Goal: Navigation & Orientation: Go to known website

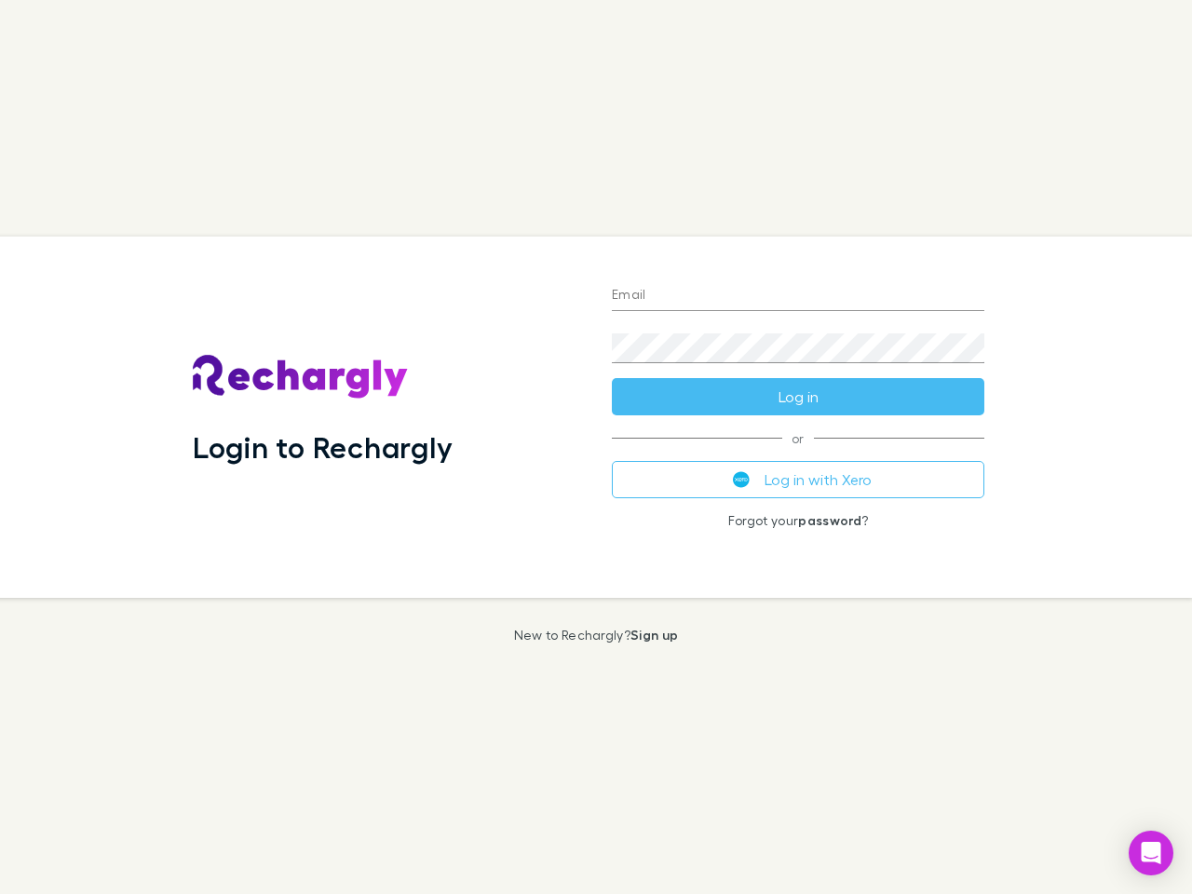
click at [596, 447] on div "Login to Rechargly" at bounding box center [387, 416] width 419 height 361
click at [798, 296] on input "Email" at bounding box center [798, 296] width 372 height 30
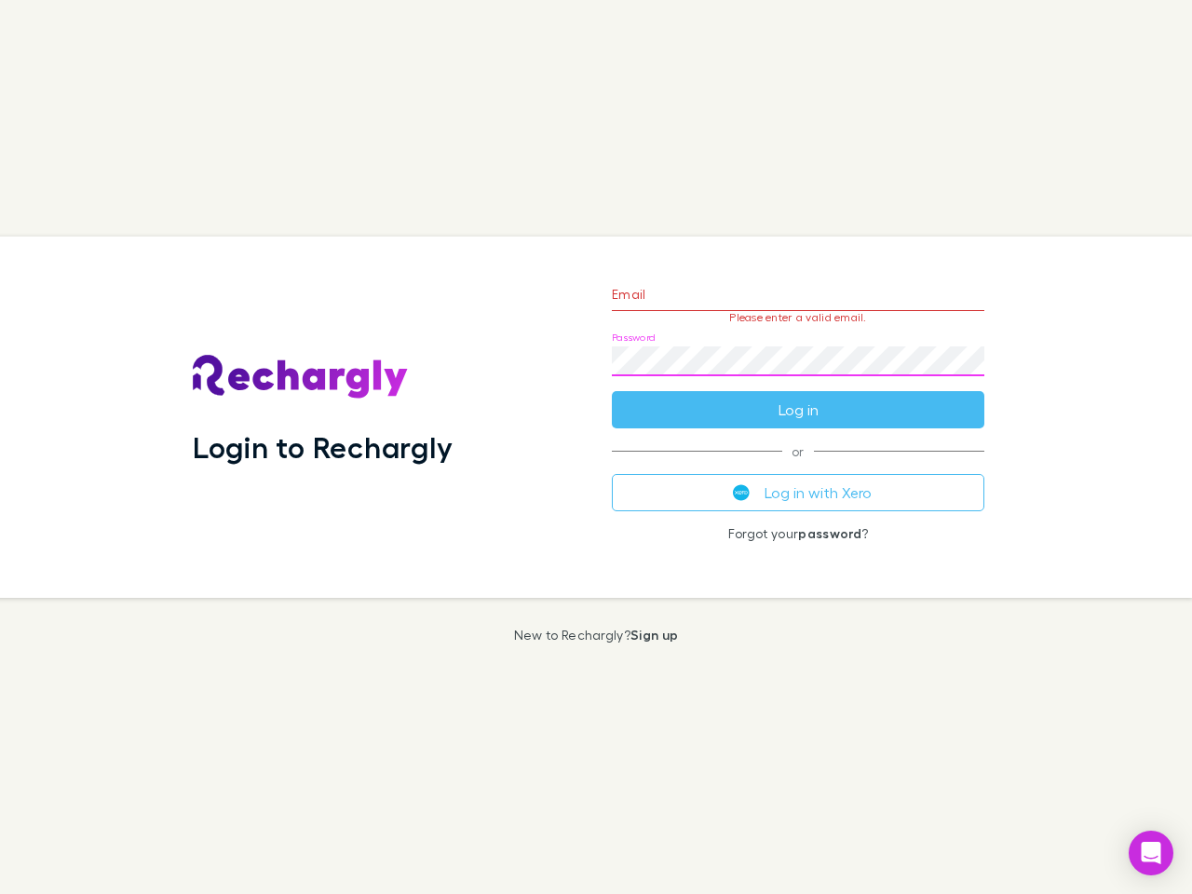
click at [798, 397] on form "Email Please enter a valid email. Password Log in" at bounding box center [798, 347] width 372 height 162
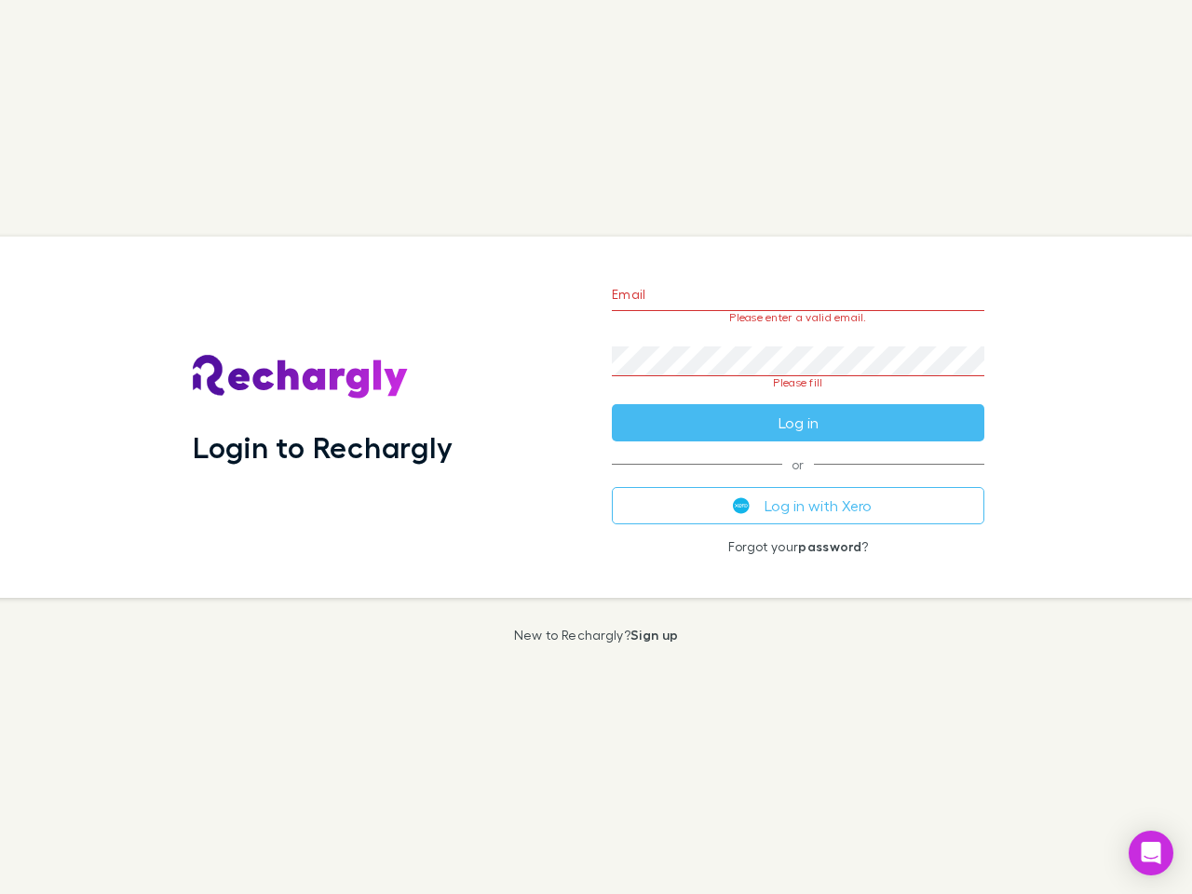
click at [798, 479] on div "Email Please enter a valid email. Password Please fill Log in or Log in with Xe…" at bounding box center [798, 416] width 402 height 361
click at [1151, 853] on icon "Open Intercom Messenger" at bounding box center [1151, 853] width 20 height 22
